Goal: Information Seeking & Learning: Learn about a topic

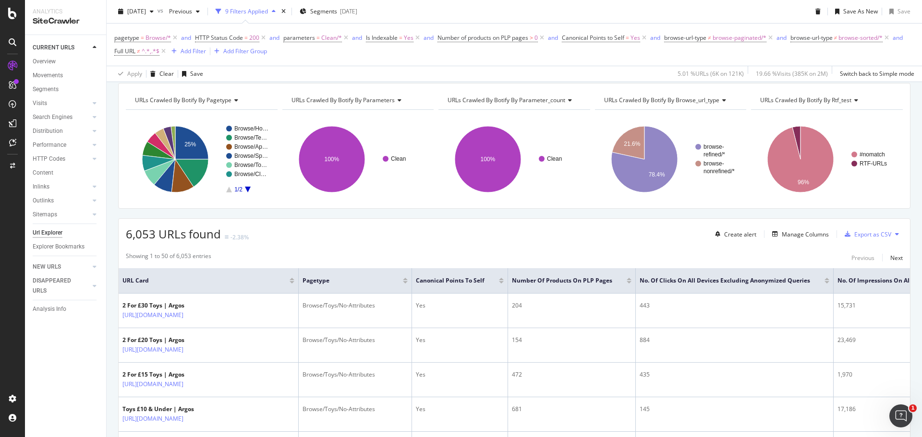
scroll to position [96, 0]
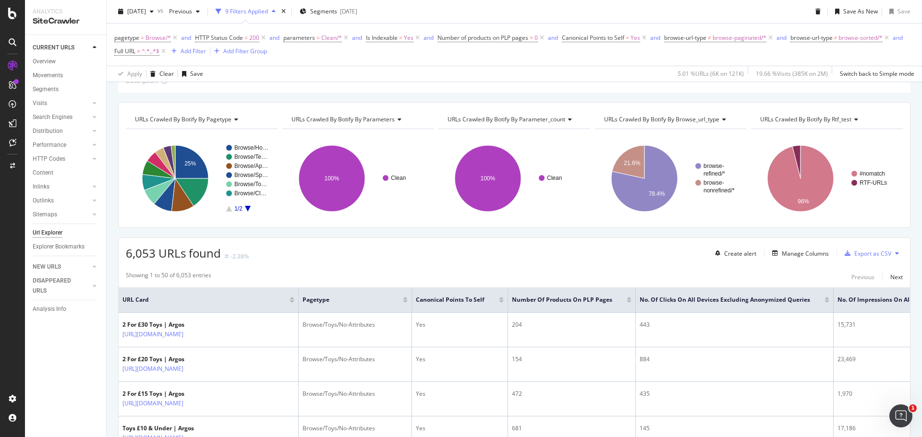
scroll to position [48, 0]
